Goal: Find contact information

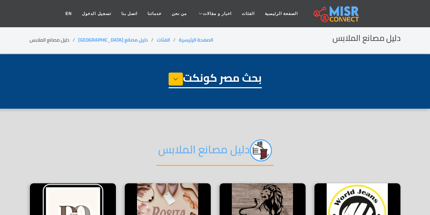
select select "**********"
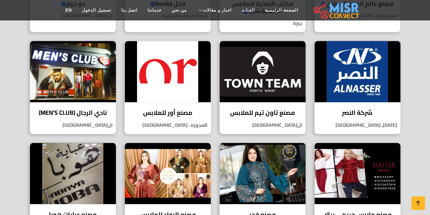
scroll to position [272, 0]
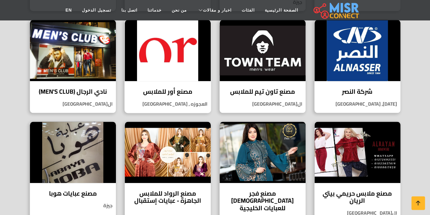
click at [156, 65] on img at bounding box center [168, 50] width 86 height 61
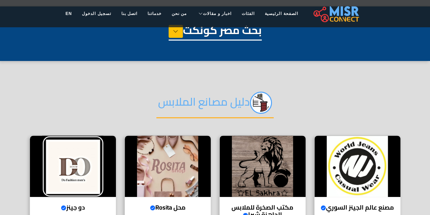
scroll to position [0, 0]
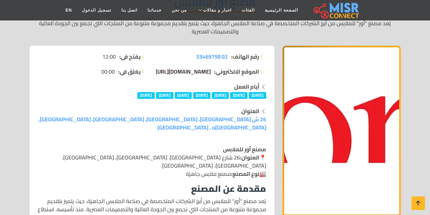
scroll to position [68, 0]
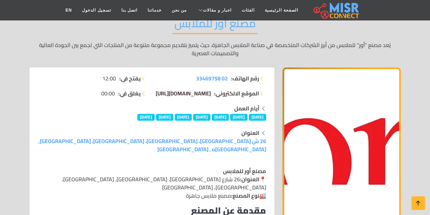
click at [188, 95] on span "[DOMAIN_NAME][URL]" at bounding box center [183, 93] width 55 height 10
click at [214, 79] on span "02 33469758" at bounding box center [212, 78] width 32 height 10
click at [211, 77] on span "02 33469758" at bounding box center [212, 78] width 32 height 10
